Goal: Task Accomplishment & Management: Manage account settings

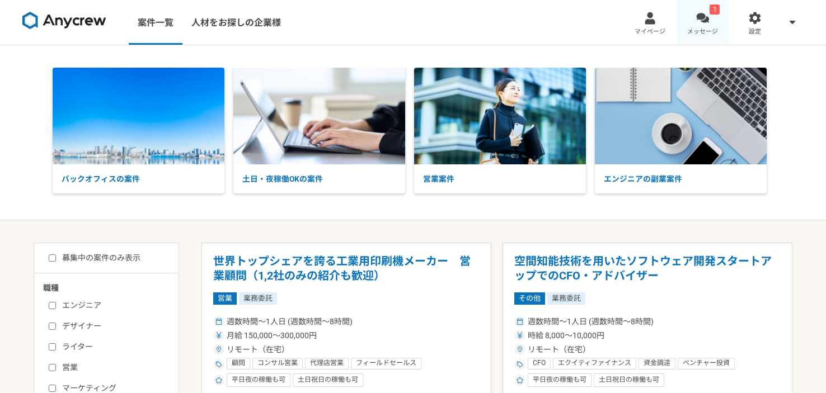
click at [701, 16] on div at bounding box center [702, 18] width 13 height 13
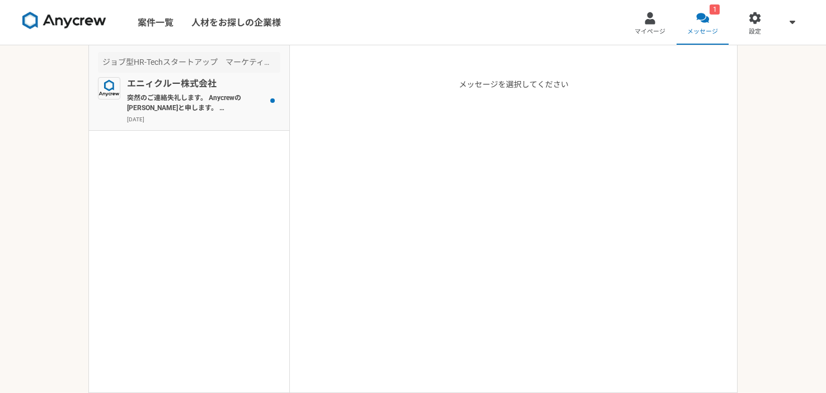
click at [193, 99] on p "突然のご連絡失礼します。 Anycrewの[PERSON_NAME]と申します。 サービスのご利用、ありがとうございます。 こちらの案件について、これまでのご…" at bounding box center [196, 103] width 138 height 20
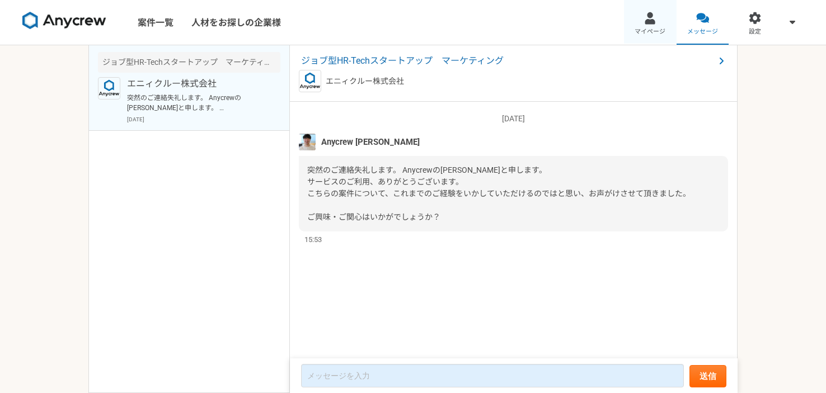
click at [650, 30] on span "マイページ" at bounding box center [650, 31] width 31 height 9
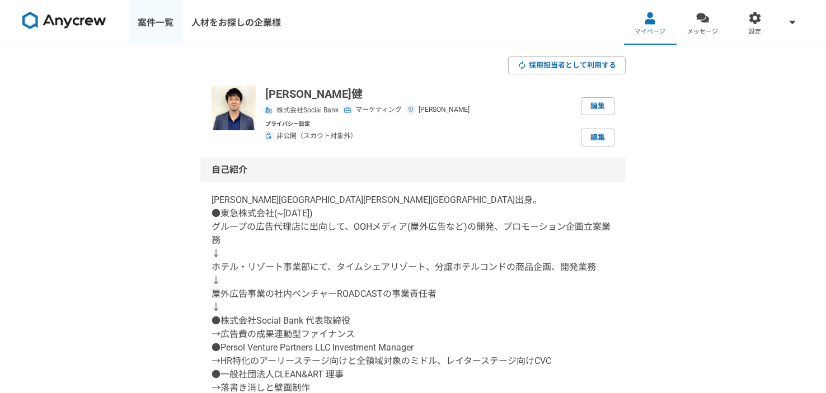
click at [148, 35] on link "案件一覧" at bounding box center [156, 22] width 54 height 45
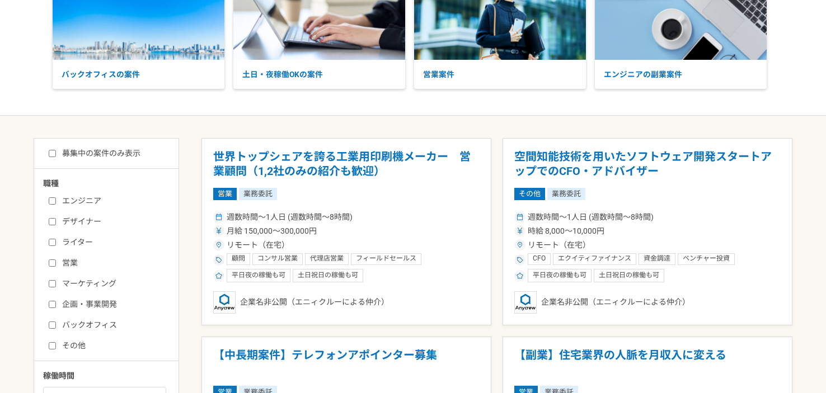
scroll to position [106, 0]
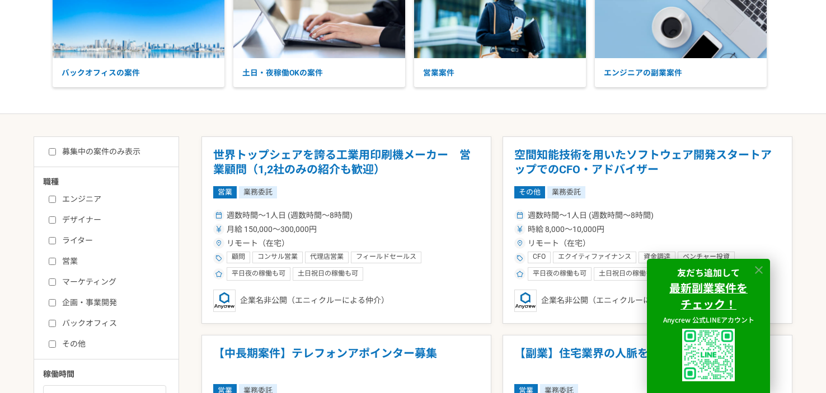
click at [765, 272] on icon at bounding box center [759, 270] width 13 height 13
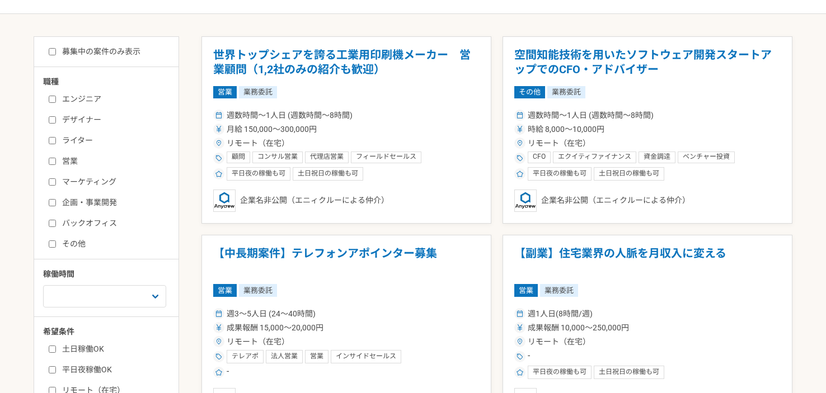
scroll to position [160, 0]
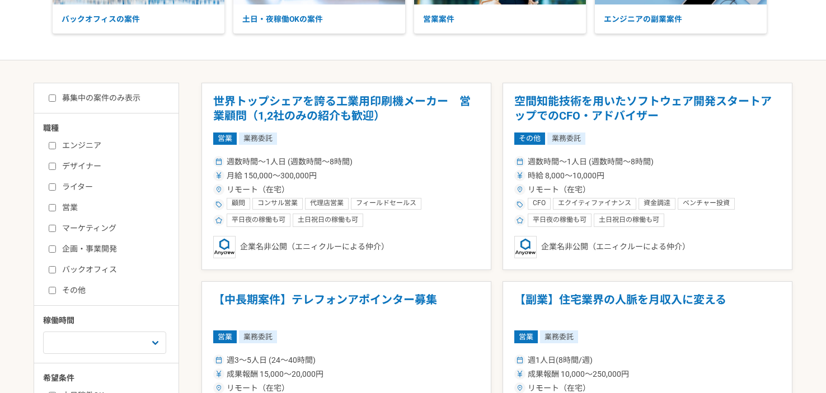
click at [50, 227] on input "マーケティング" at bounding box center [52, 228] width 7 height 7
checkbox input "true"
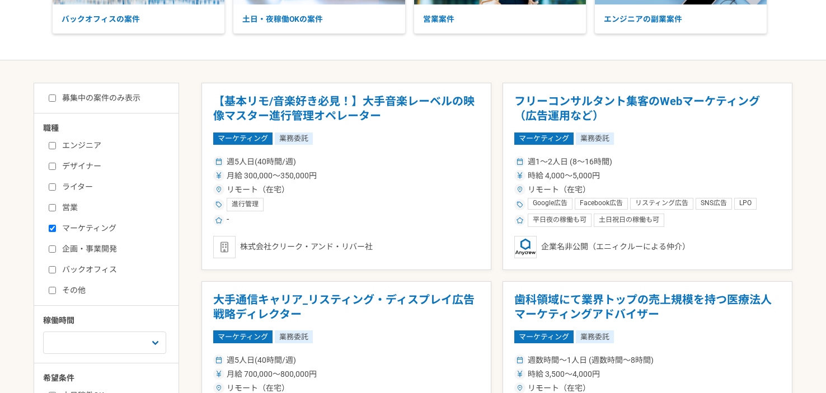
click at [53, 248] on input "企画・事業開発" at bounding box center [52, 249] width 7 height 7
checkbox input "true"
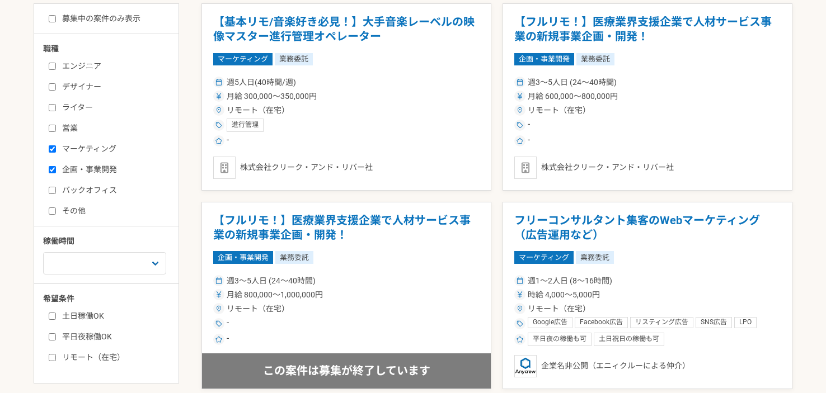
scroll to position [271, 0]
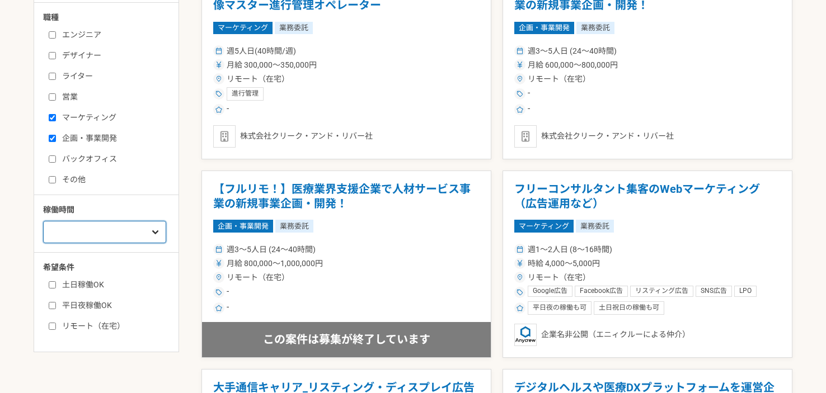
click at [66, 232] on select "週1人日（8時間）以下 週2人日（16時間）以下 週3人日（24時間）以下 週4人日（32時間）以下 週5人日（40時間）以下" at bounding box center [104, 232] width 123 height 22
select select "4"
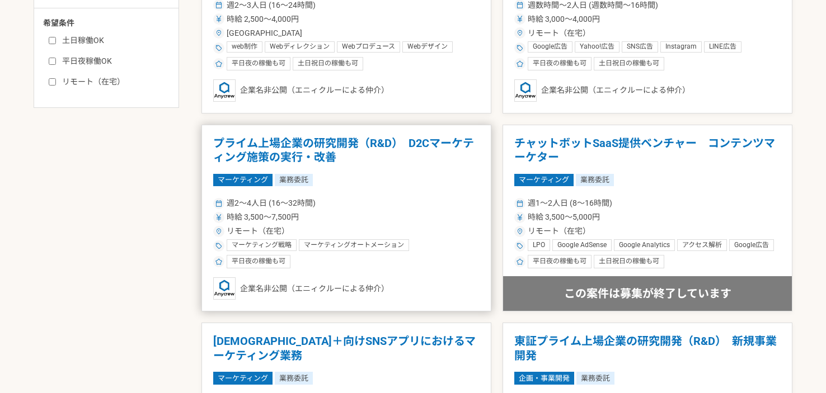
scroll to position [529, 0]
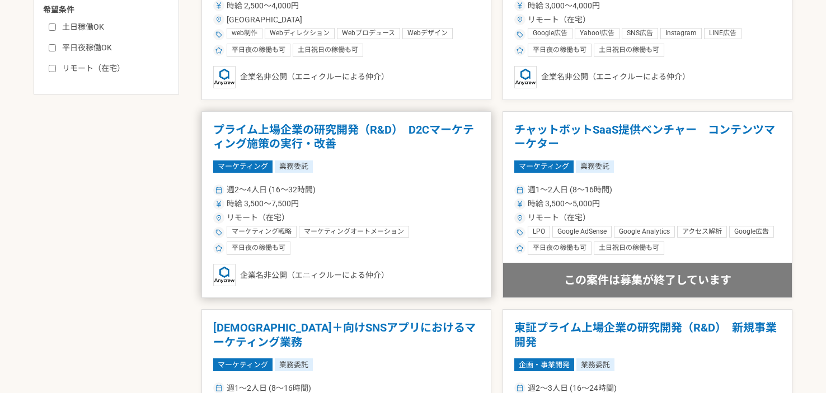
click at [369, 130] on h1 "プライム上場企業の研究開発（R&D）　D2Cマーケティング施策の実行・改善" at bounding box center [346, 137] width 266 height 29
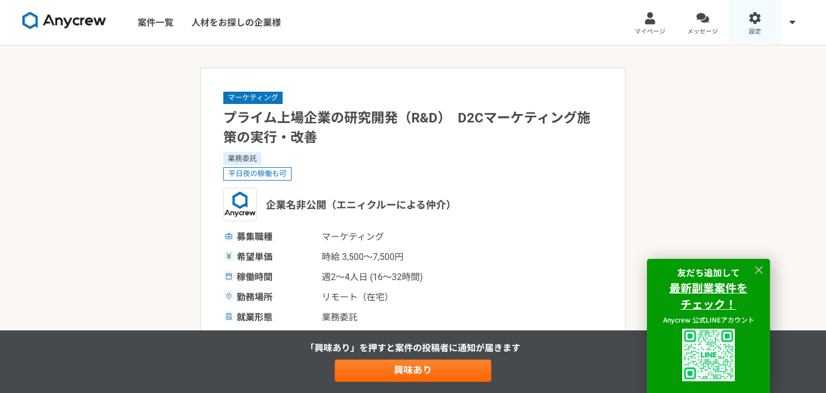
click at [763, 28] on link "設定" at bounding box center [755, 22] width 53 height 45
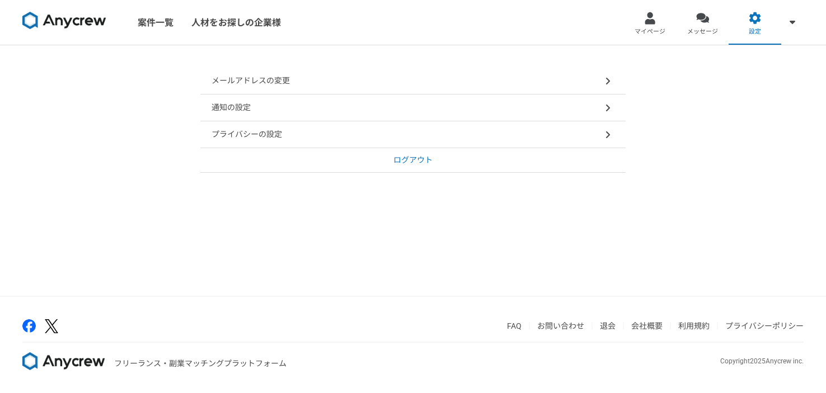
click at [307, 73] on div "メールアドレスの変更" at bounding box center [412, 81] width 425 height 27
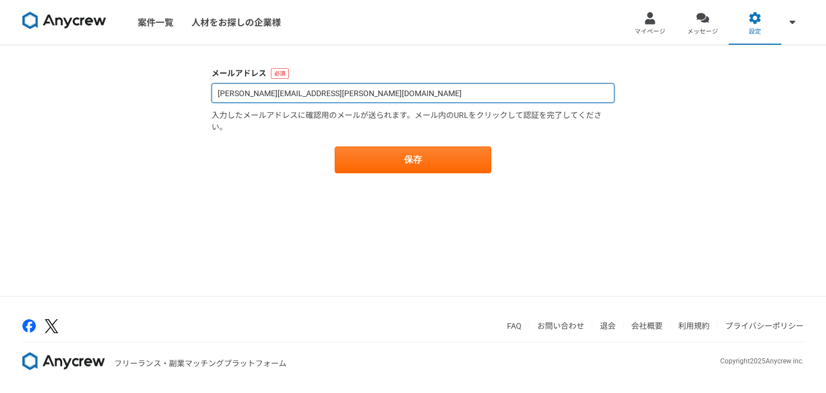
drag, startPoint x: 296, startPoint y: 95, endPoint x: 358, endPoint y: 94, distance: 62.1
click at [358, 94] on input "[PERSON_NAME][EMAIL_ADDRESS][PERSON_NAME][DOMAIN_NAME]" at bounding box center [413, 93] width 403 height 20
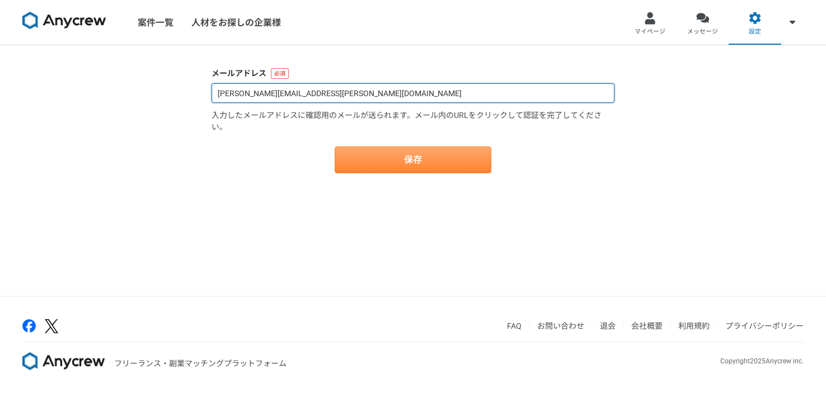
type input "[PERSON_NAME][EMAIL_ADDRESS][PERSON_NAME][DOMAIN_NAME]"
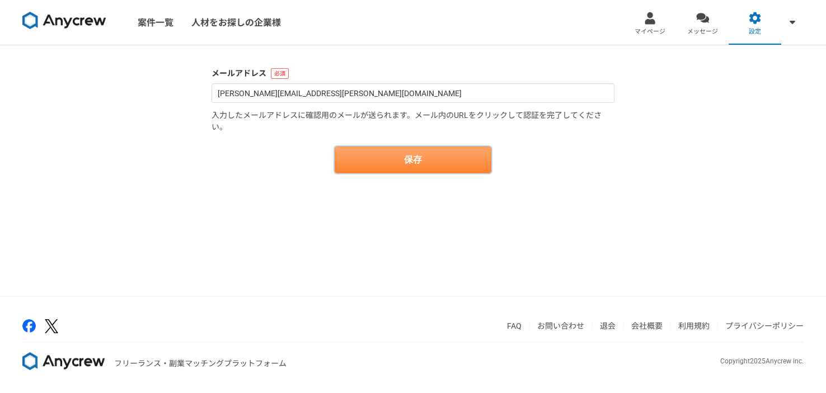
click at [410, 168] on button "保存" at bounding box center [413, 160] width 157 height 27
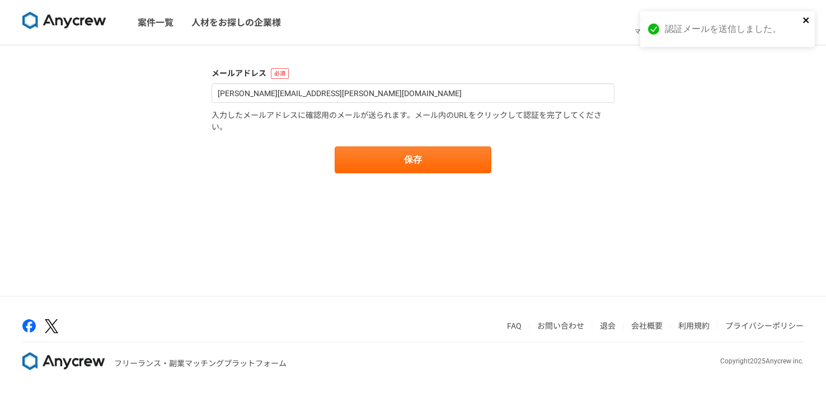
click at [808, 18] on icon "close" at bounding box center [806, 20] width 6 height 6
click at [644, 25] on link "マイページ" at bounding box center [650, 22] width 53 height 45
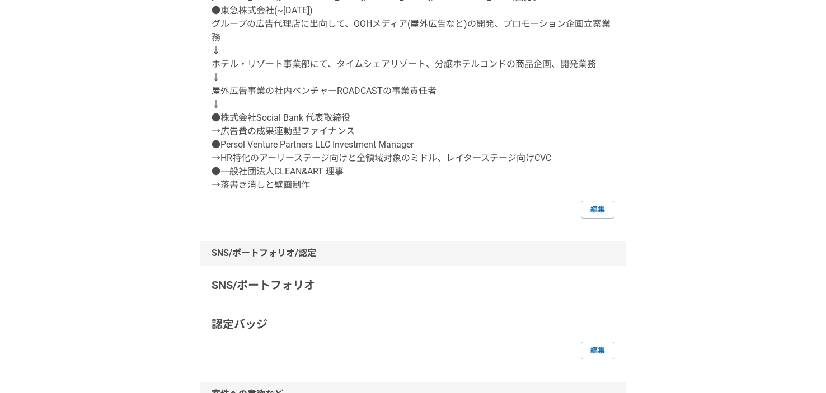
scroll to position [217, 0]
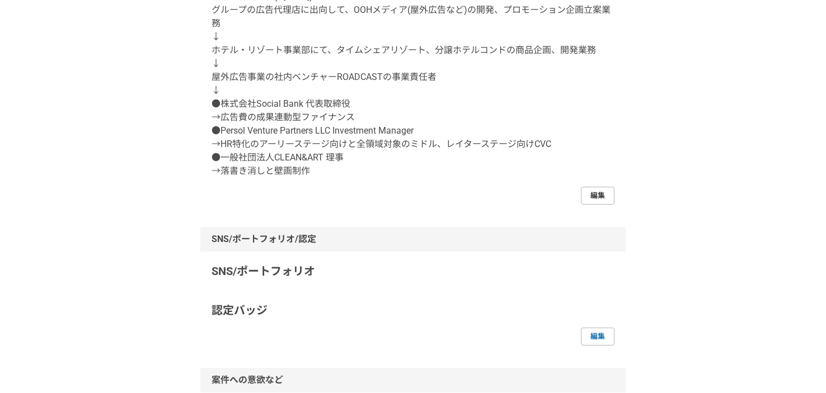
click at [593, 196] on link "編集" at bounding box center [598, 196] width 34 height 18
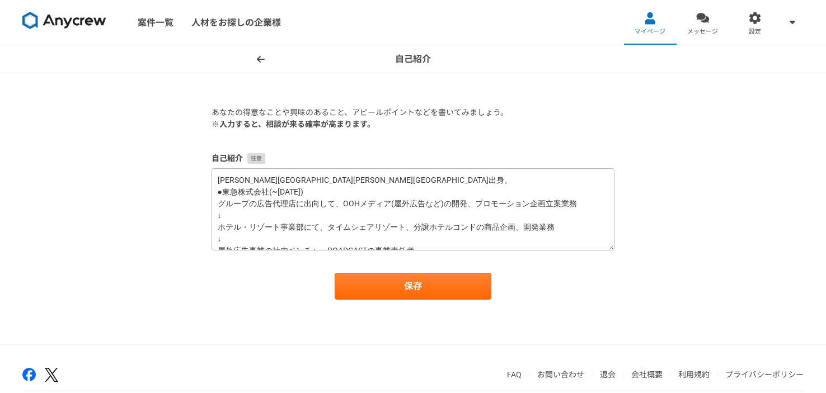
scroll to position [94, 0]
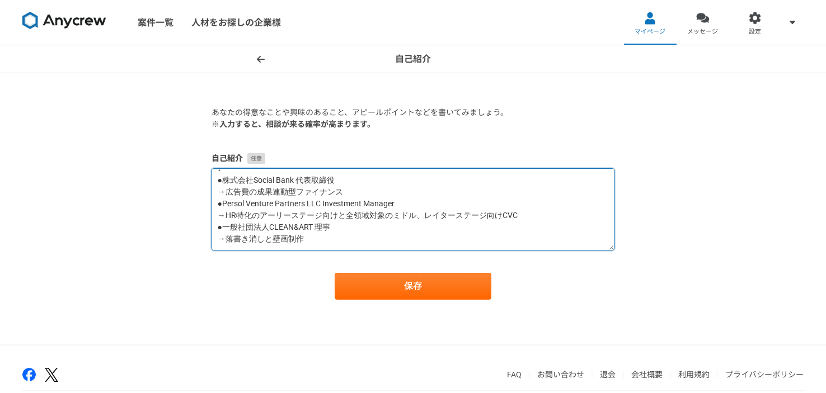
click at [345, 193] on textarea "[PERSON_NAME][GEOGRAPHIC_DATA][PERSON_NAME][GEOGRAPHIC_DATA]出身。 ●東急株式会社(~[DATE]…" at bounding box center [413, 209] width 403 height 82
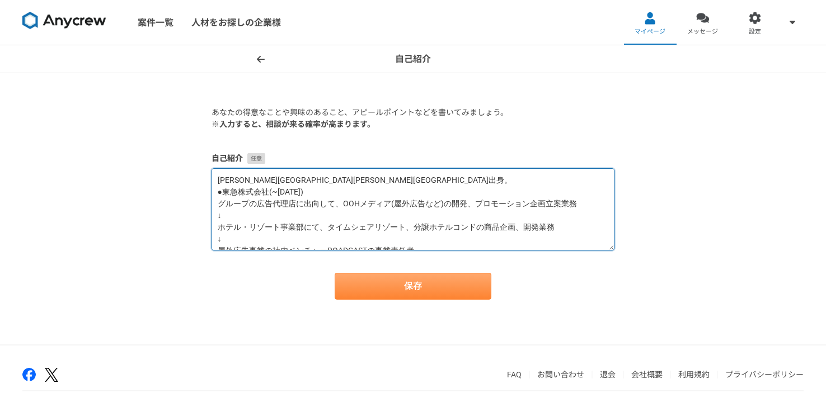
type textarea "[PERSON_NAME][GEOGRAPHIC_DATA][PERSON_NAME][GEOGRAPHIC_DATA]出身。 ●東急株式会社(~[DATE]…"
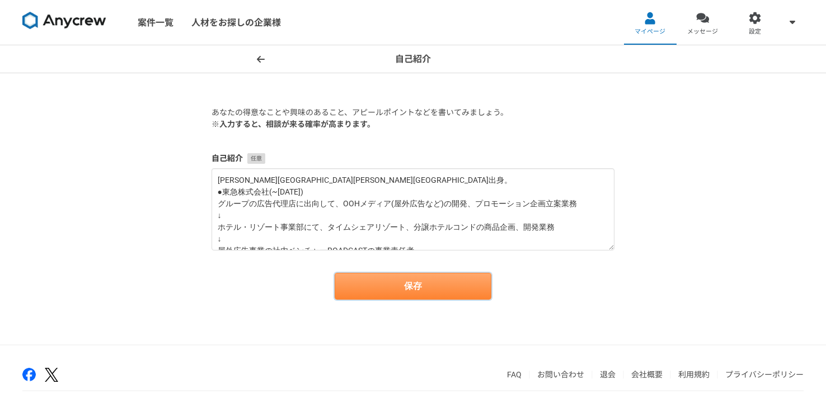
click at [396, 280] on button "保存" at bounding box center [413, 286] width 157 height 27
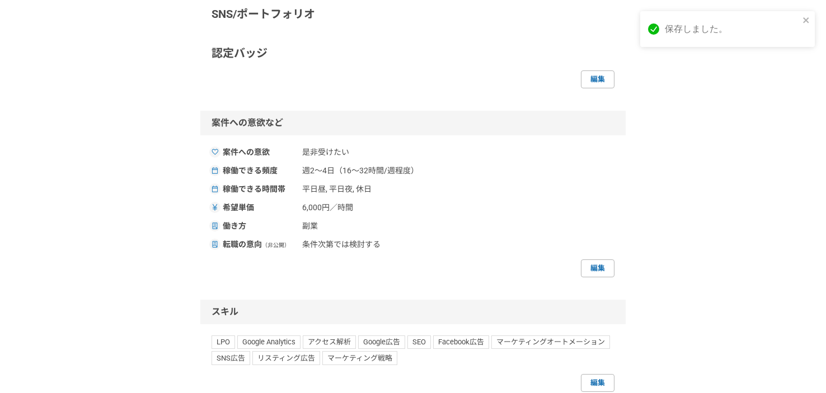
scroll to position [468, 0]
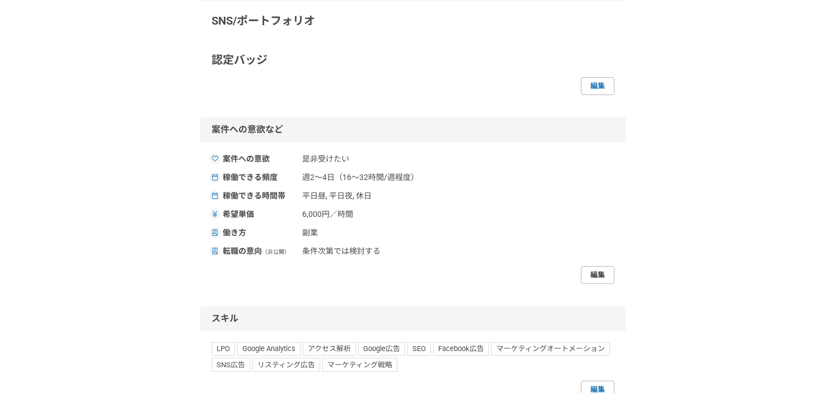
click at [596, 274] on link "編集" at bounding box center [598, 275] width 34 height 18
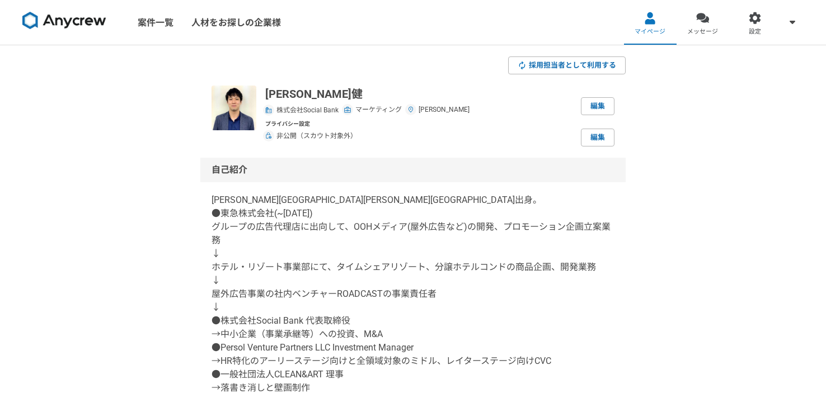
select select "sidejob"
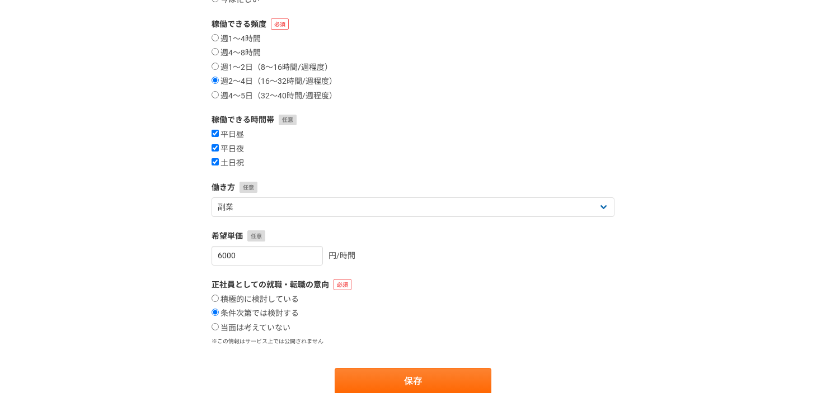
scroll to position [149, 0]
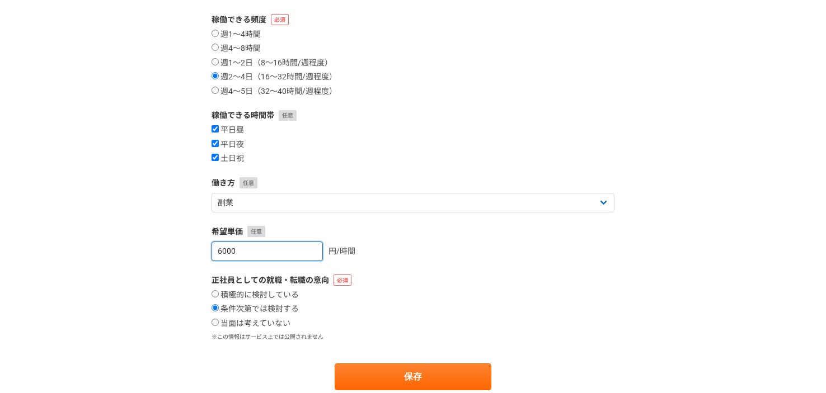
click at [222, 251] on input "6000" at bounding box center [267, 252] width 111 height 20
type input "7500"
click at [181, 280] on div "案件への意欲・稼働頻度 案件への意欲 是非受けたい 要相談 今は忙しい 稼働できる頻度 週1〜4時間 週4〜8時間 週1〜2日（8〜16時間/週程度） 週2〜…" at bounding box center [413, 166] width 826 height 540
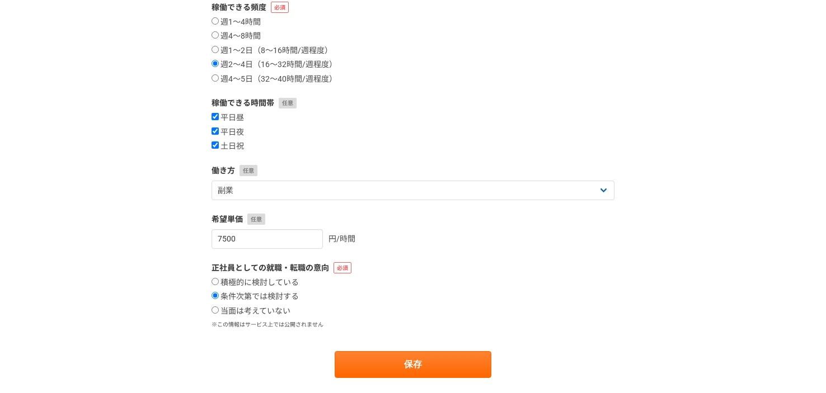
scroll to position [175, 0]
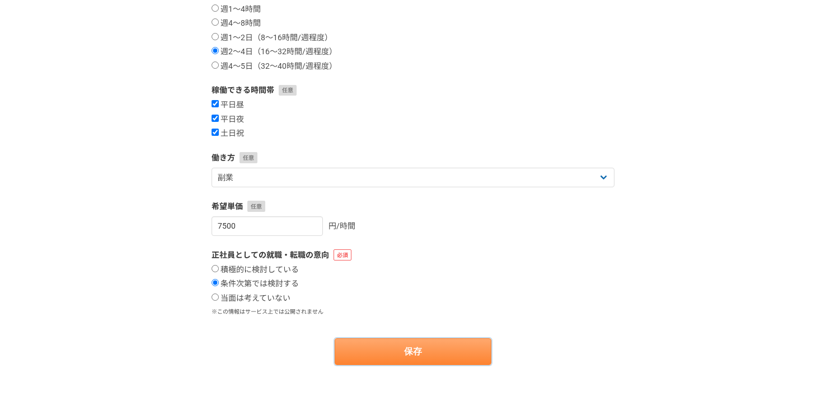
click at [392, 365] on button "保存" at bounding box center [413, 352] width 157 height 27
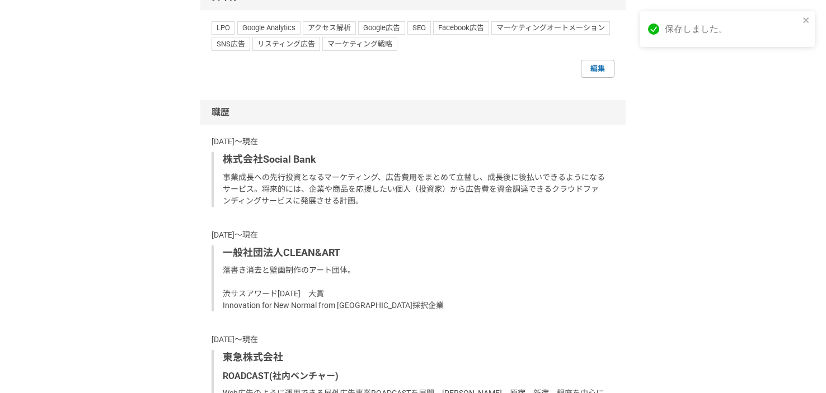
scroll to position [801, 0]
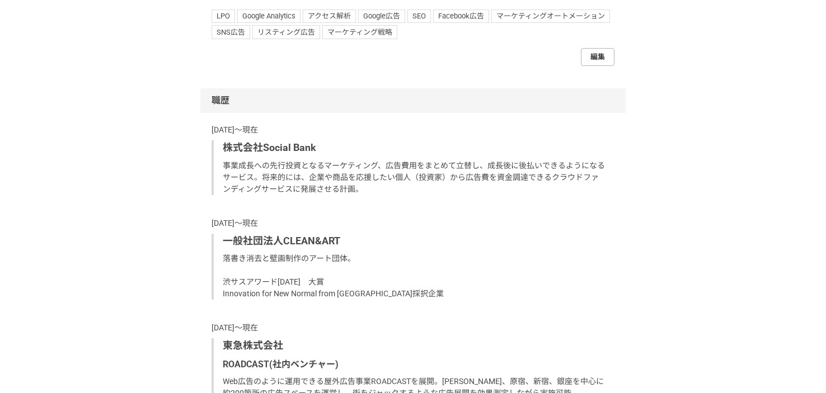
click at [593, 62] on link "編集" at bounding box center [598, 57] width 34 height 18
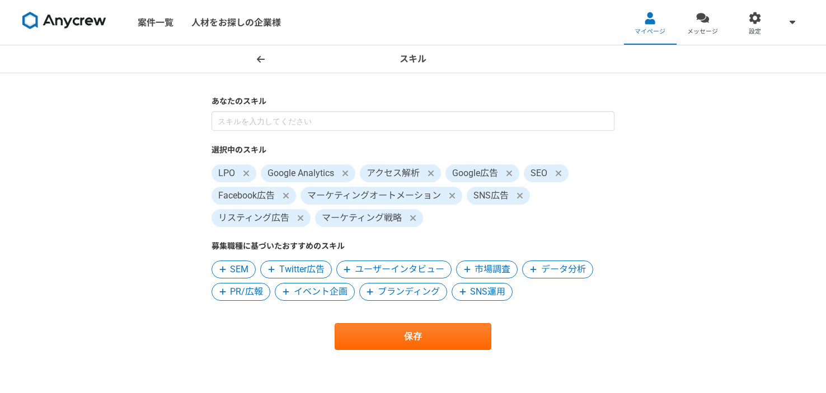
click at [259, 53] on span at bounding box center [260, 59] width 13 height 13
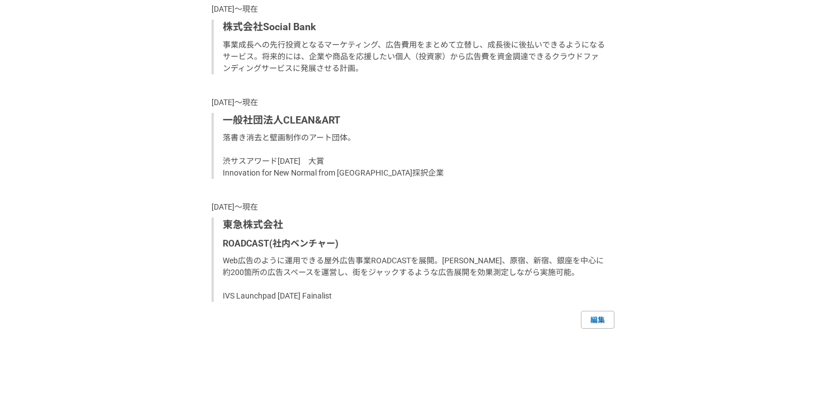
scroll to position [1022, 0]
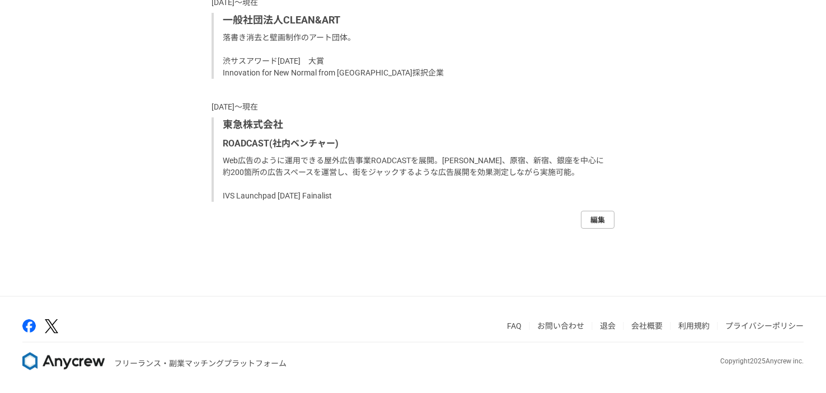
click at [599, 225] on link "編集" at bounding box center [598, 220] width 34 height 18
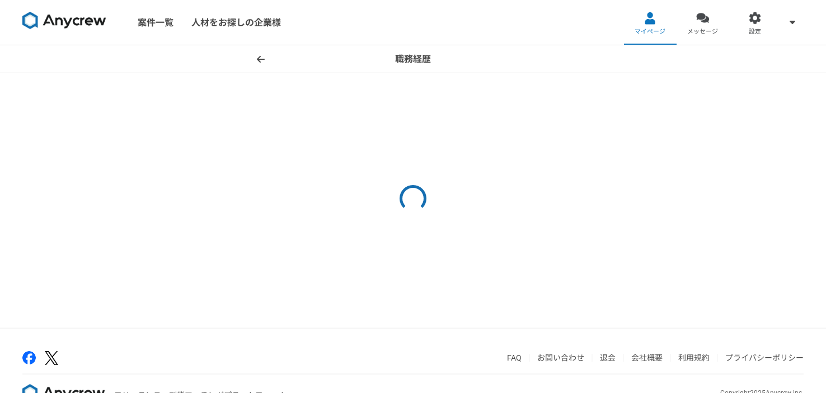
select select "2021"
select select
select select "2019"
select select
select select "2013"
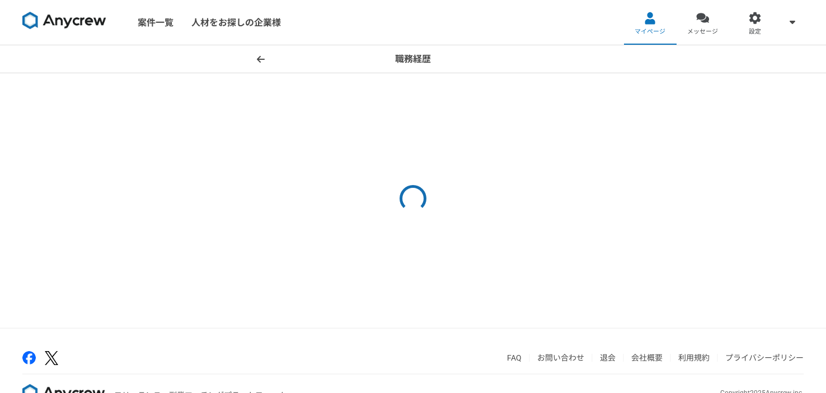
select select
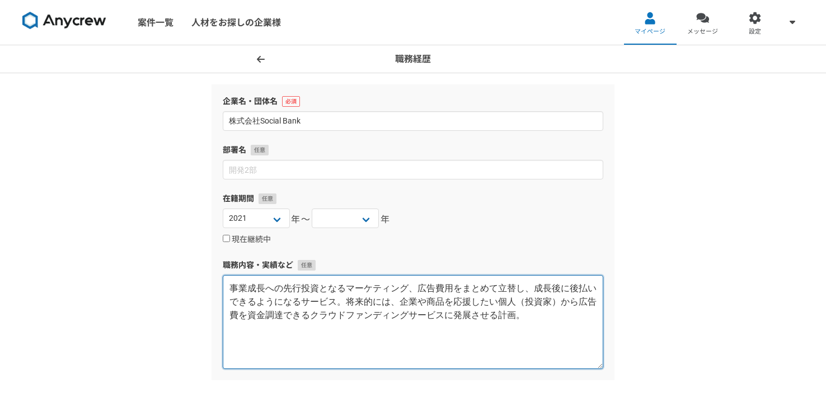
drag, startPoint x: 536, startPoint y: 323, endPoint x: 248, endPoint y: 284, distance: 290.4
click at [248, 284] on textarea "事業成長への先行投資となるマーケティング、広告費用をまとめて立替し、成長後に後払いできるようになるサービス。将来的には、企業や商品を応援したい個人（投資家）か…" at bounding box center [413, 322] width 381 height 94
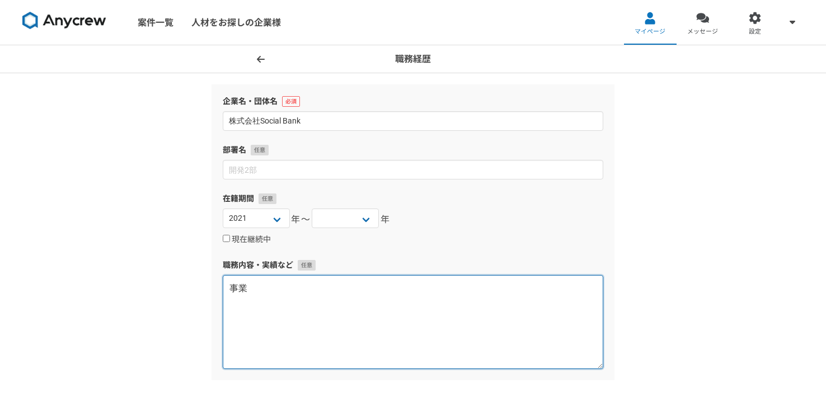
type textarea "事"
type textarea "げ"
click at [234, 290] on textarea "中小企業への投資、M&Aを行う。" at bounding box center [413, 322] width 381 height 94
click at [465, 294] on textarea "事業承継等の課題がある中小企業への投資、M&Aを行う。" at bounding box center [413, 322] width 381 height 94
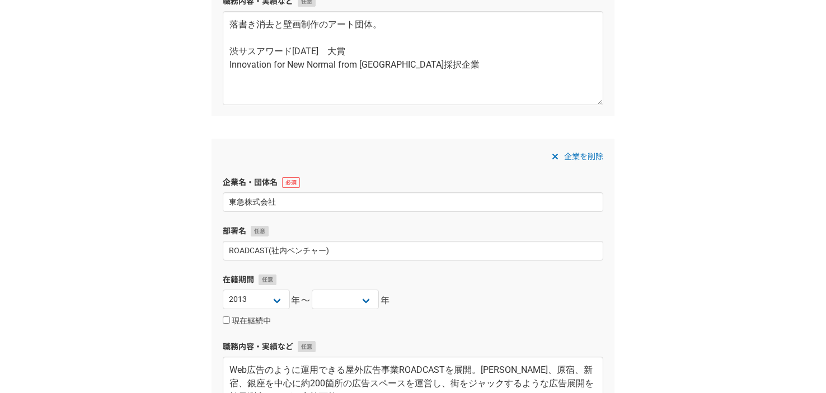
scroll to position [899, 0]
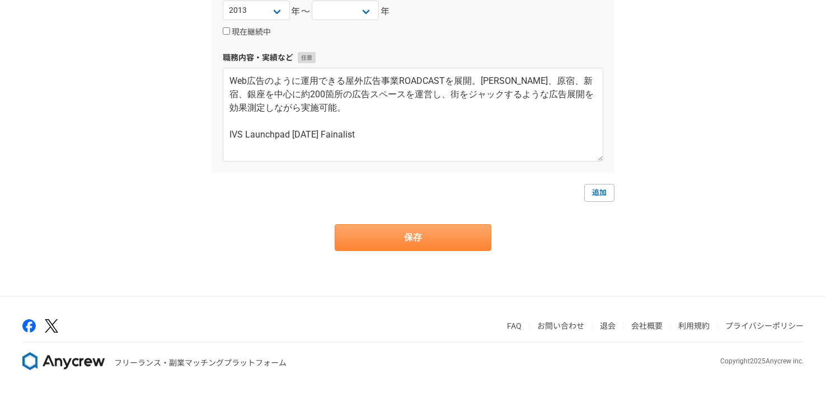
type textarea "事業承継等の課題がある中小企業への投資、M&Aを行う投資会社として設立。 現在は、不動産、外壁塗装、水産卸、メンタルヘルスクリニックの4事業に投資。"
click at [439, 243] on button "保存" at bounding box center [413, 237] width 157 height 27
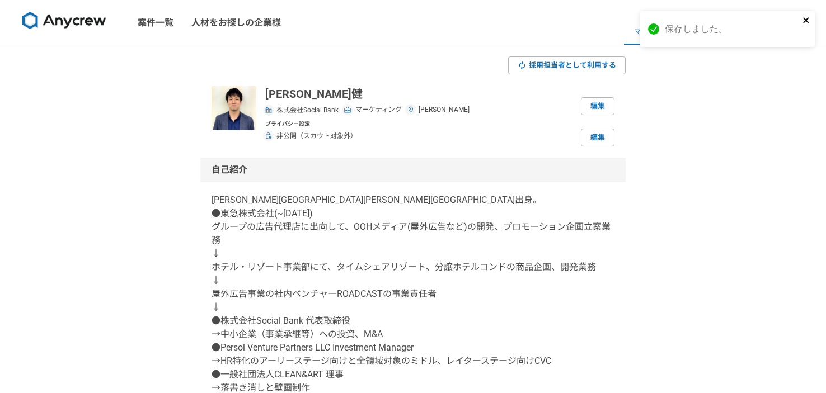
click at [804, 17] on icon "close" at bounding box center [807, 20] width 8 height 9
click at [143, 17] on link "案件一覧" at bounding box center [156, 22] width 54 height 45
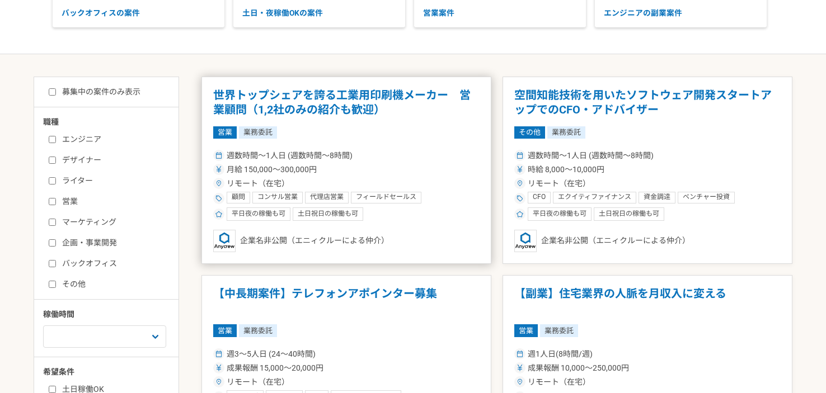
scroll to position [169, 0]
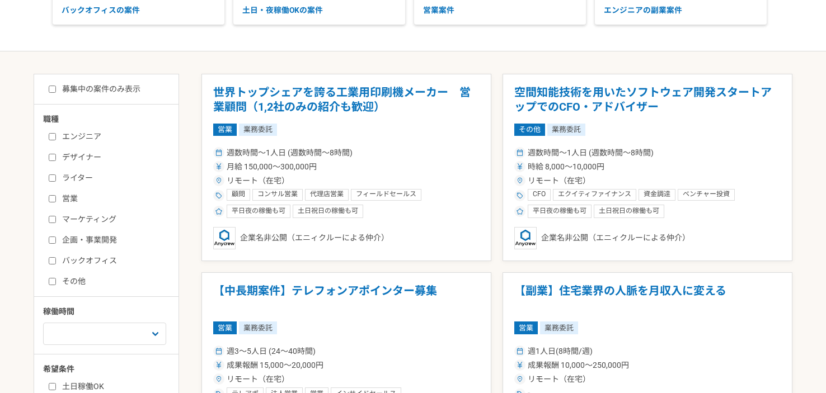
click at [53, 221] on input "マーケティング" at bounding box center [52, 219] width 7 height 7
checkbox input "true"
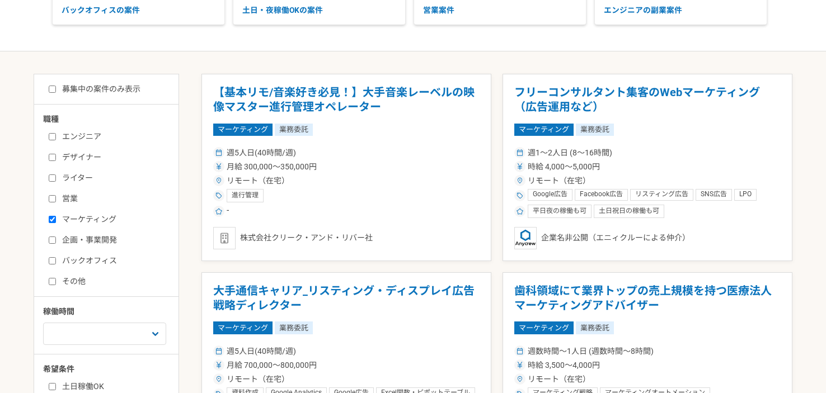
click at [51, 240] on input "企画・事業開発" at bounding box center [52, 240] width 7 height 7
checkbox input "true"
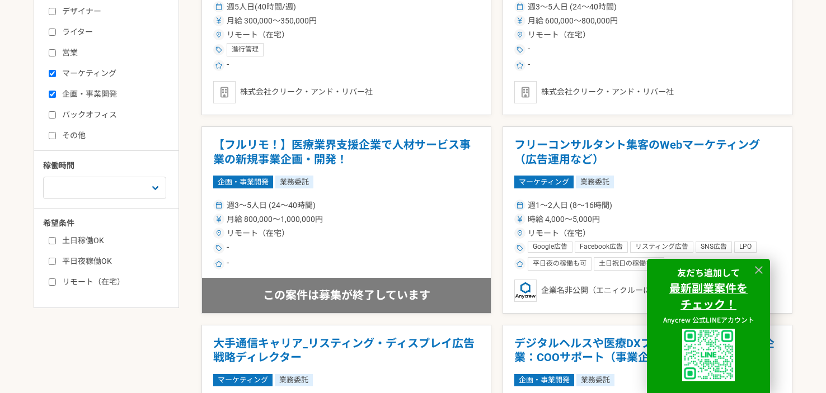
scroll to position [321, 0]
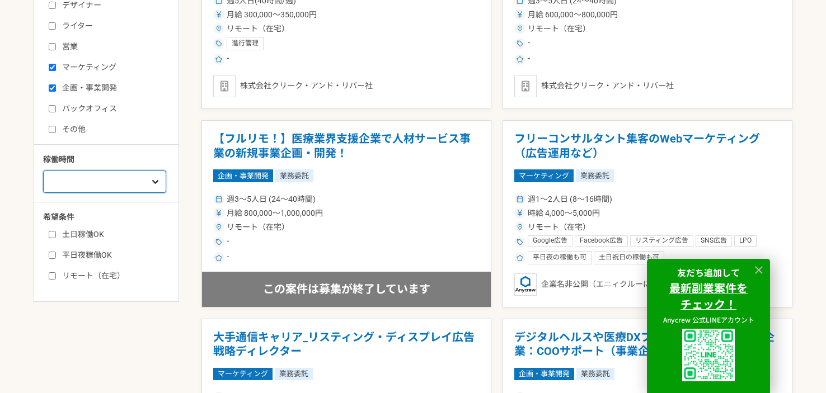
click at [88, 190] on select "週1人日（8時間）以下 週2人日（16時間）以下 週3人日（24時間）以下 週4人日（32時間）以下 週5人日（40時間）以下" at bounding box center [104, 182] width 123 height 22
select select "4"
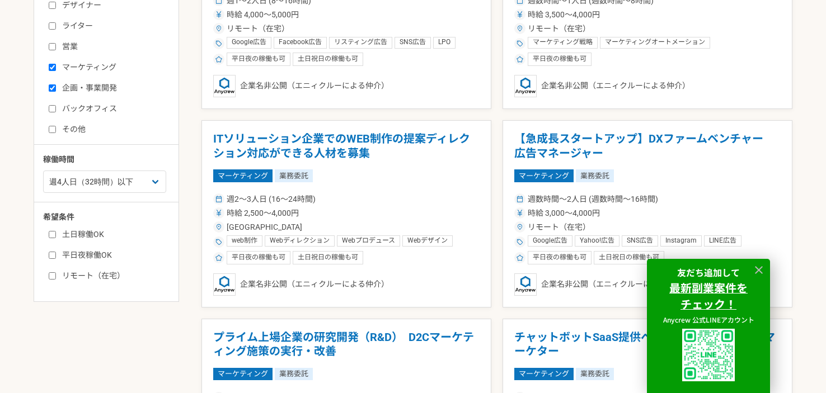
click at [766, 269] on div at bounding box center [759, 270] width 17 height 17
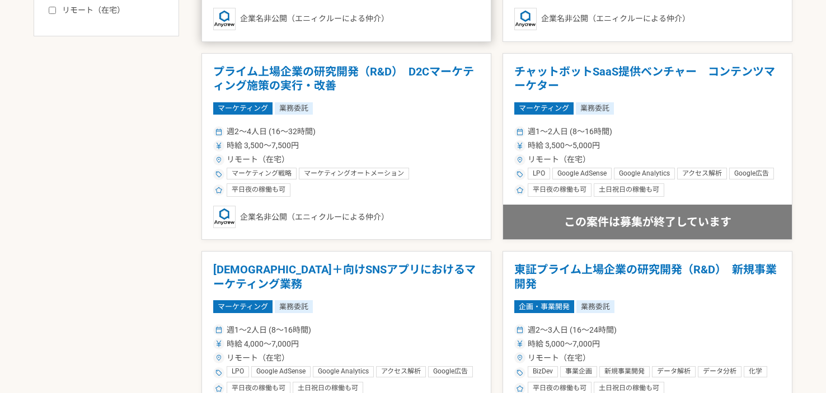
scroll to position [601, 0]
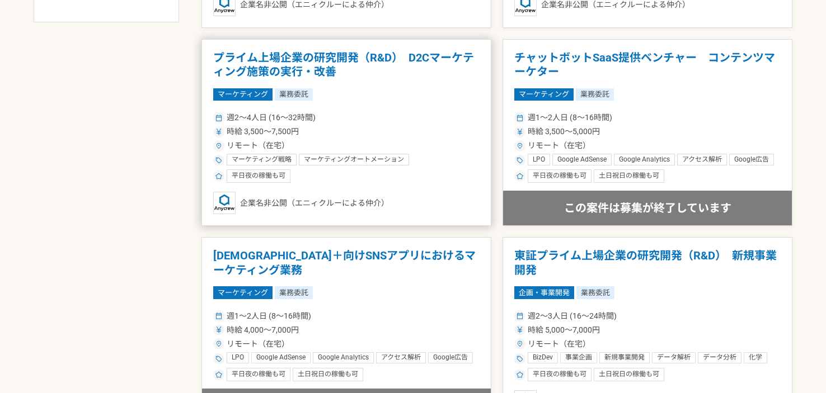
click at [322, 65] on h1 "プライム上場企業の研究開発（R&D）　D2Cマーケティング施策の実行・改善" at bounding box center [346, 65] width 266 height 29
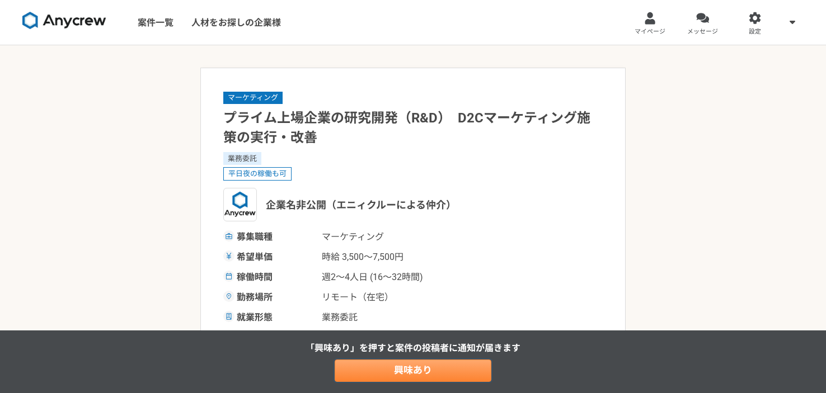
click at [423, 371] on link "興味あり" at bounding box center [413, 371] width 157 height 22
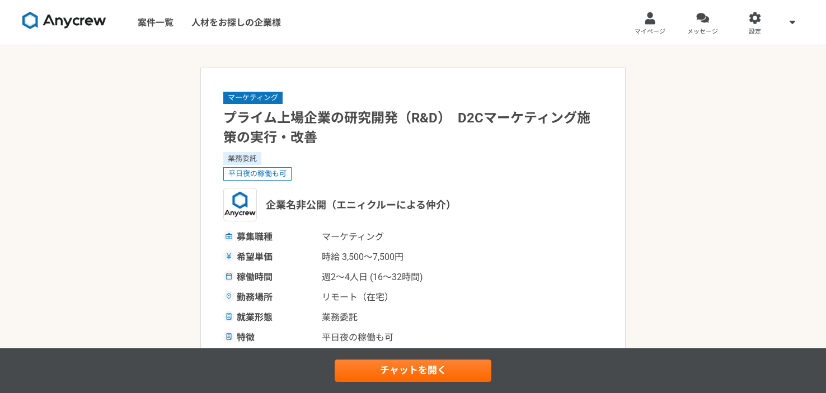
select select "4"
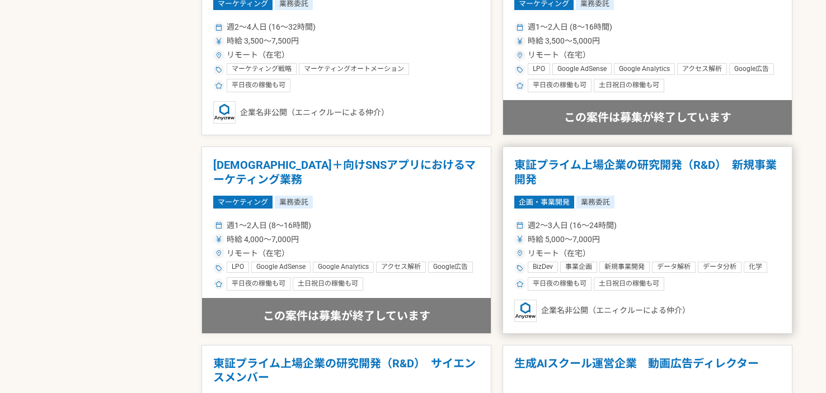
scroll to position [692, 0]
click at [678, 229] on div "週2〜3人日 (16〜24時間)" at bounding box center [647, 225] width 266 height 12
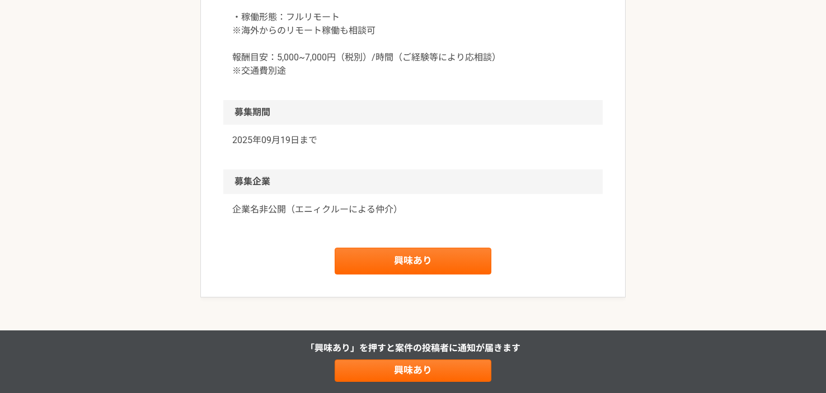
scroll to position [1619, 0]
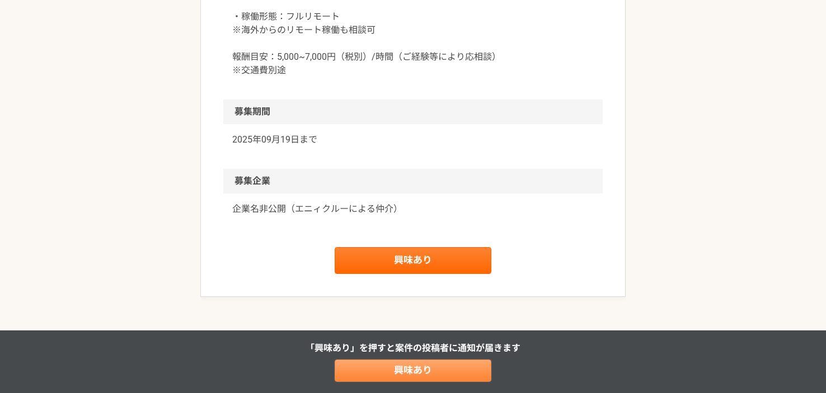
click at [401, 368] on link "興味あり" at bounding box center [413, 371] width 157 height 22
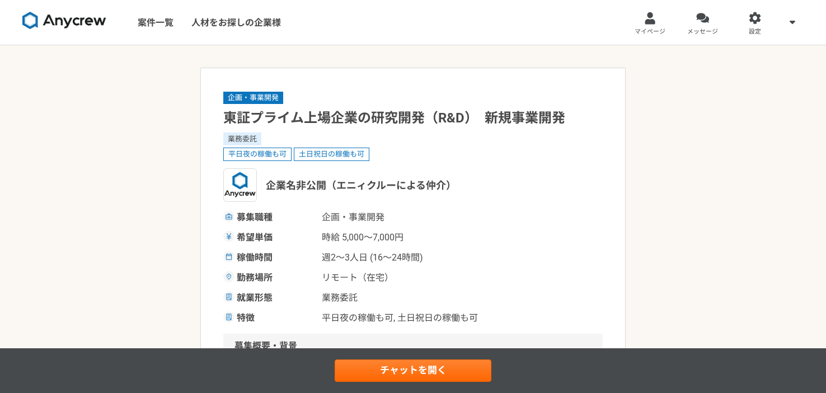
select select "4"
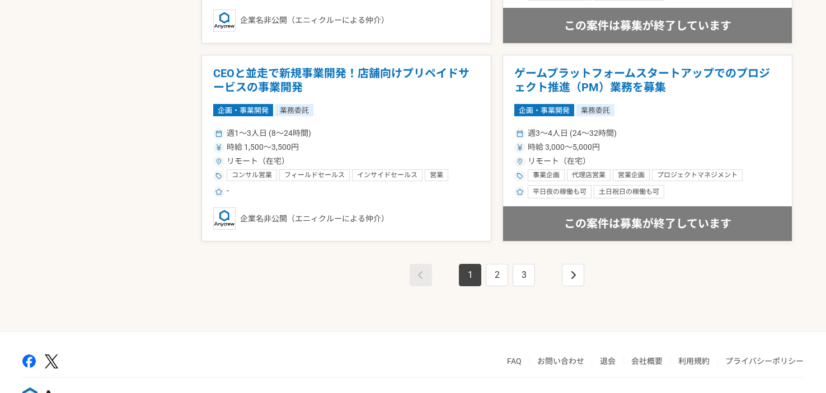
scroll to position [1980, 0]
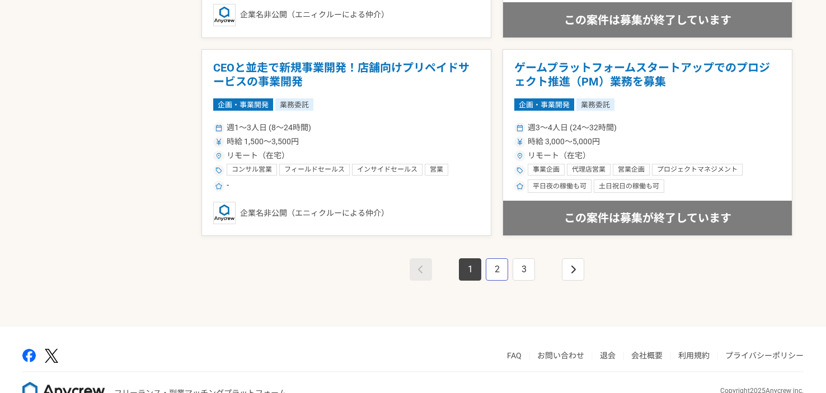
click at [496, 270] on link "2" at bounding box center [497, 270] width 22 height 22
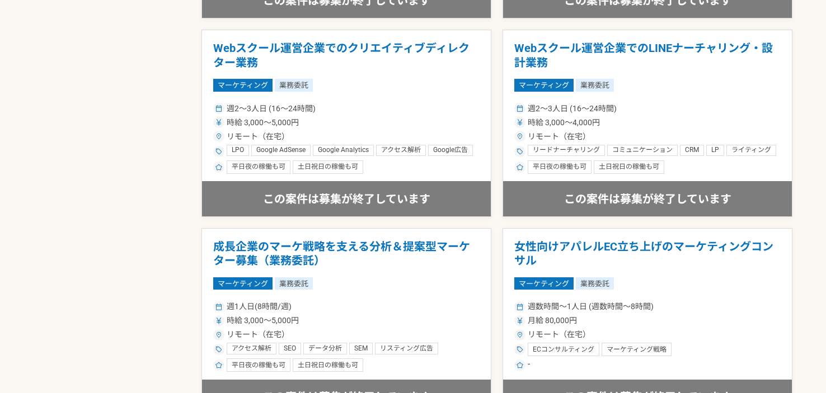
scroll to position [2010, 0]
